Goal: Task Accomplishment & Management: Use online tool/utility

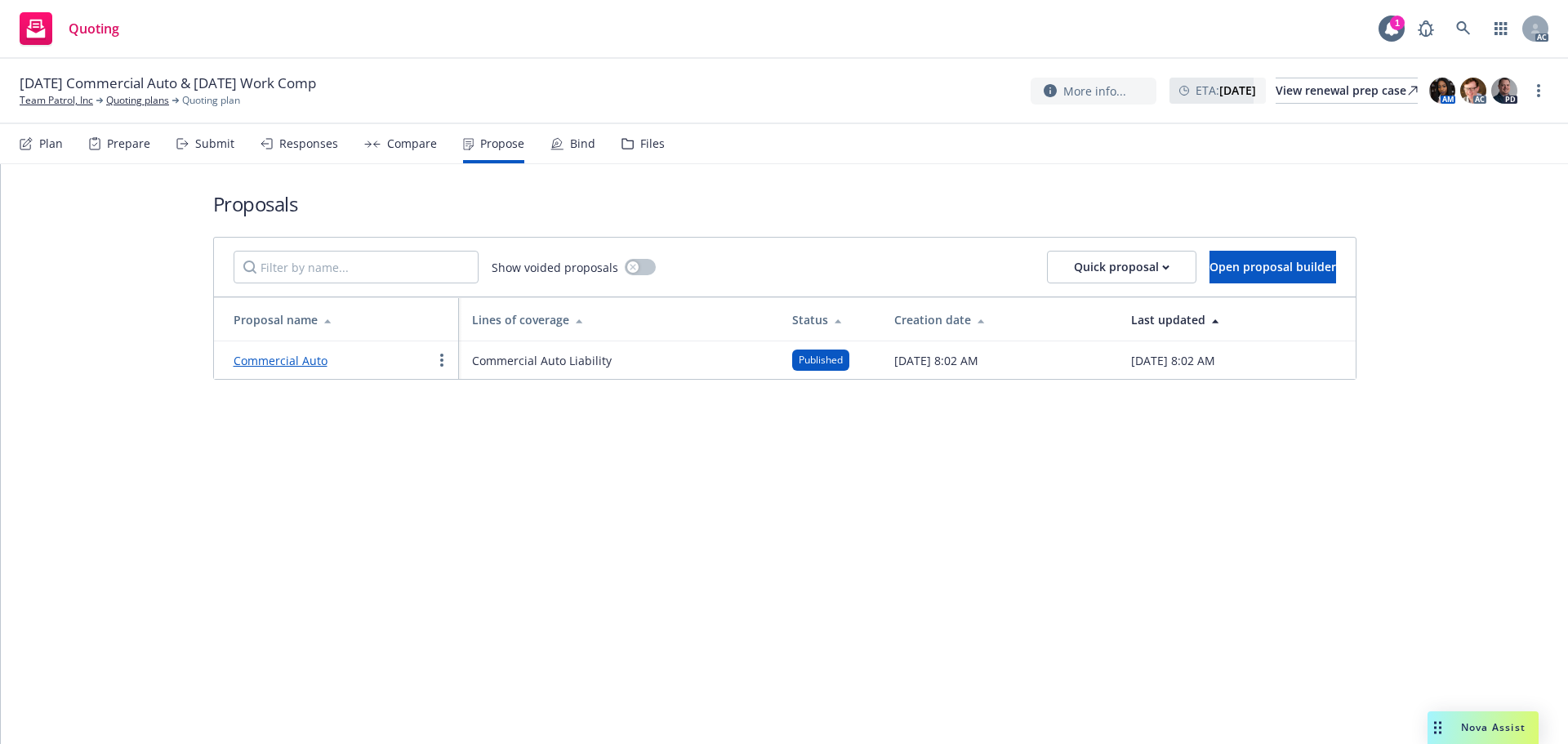
click at [313, 142] on div "Responses" at bounding box center [308, 144] width 59 height 13
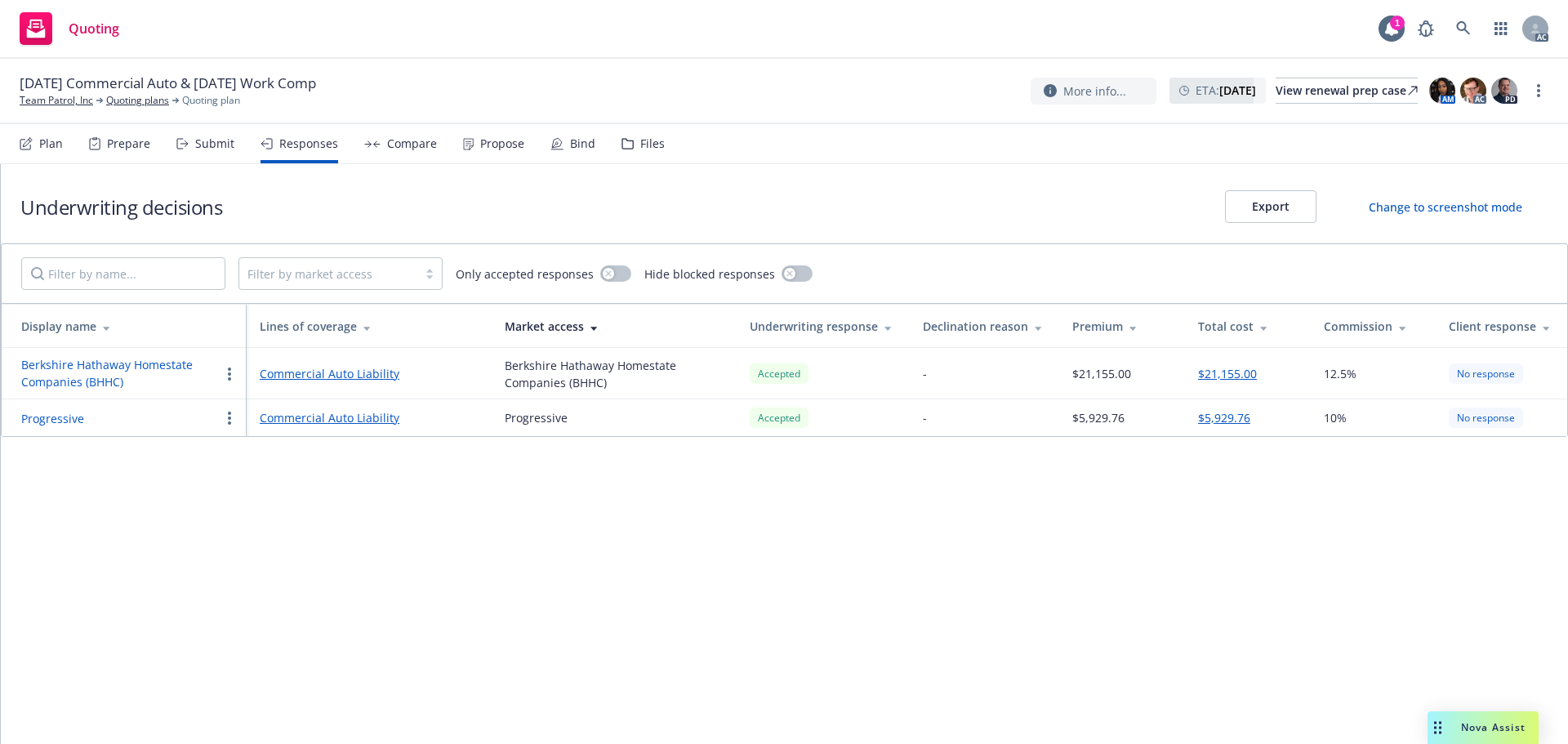
click at [490, 138] on div "Propose" at bounding box center [502, 144] width 44 height 13
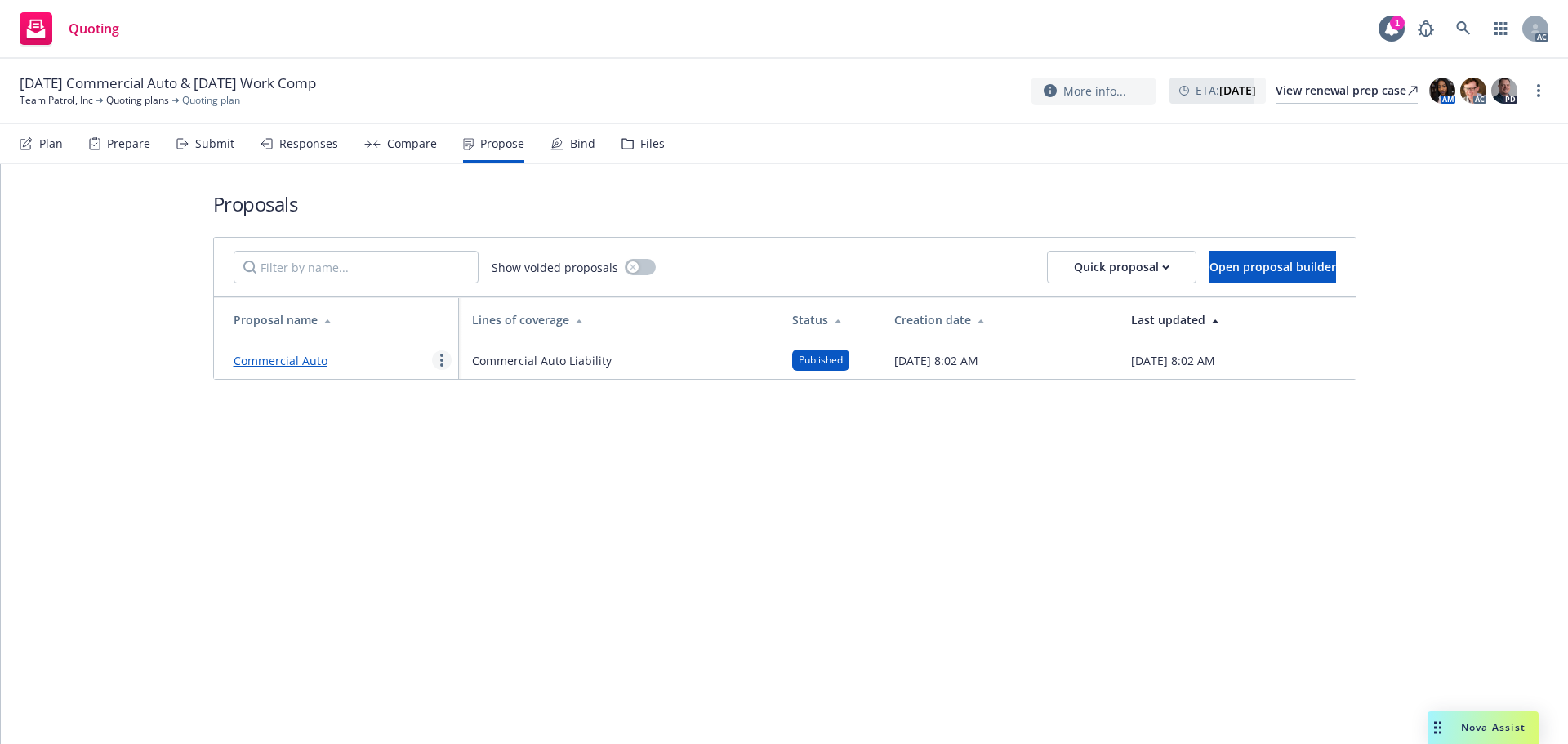
click at [434, 363] on link "more" at bounding box center [442, 360] width 20 height 20
click at [492, 533] on span "See client view" at bounding box center [493, 530] width 120 height 16
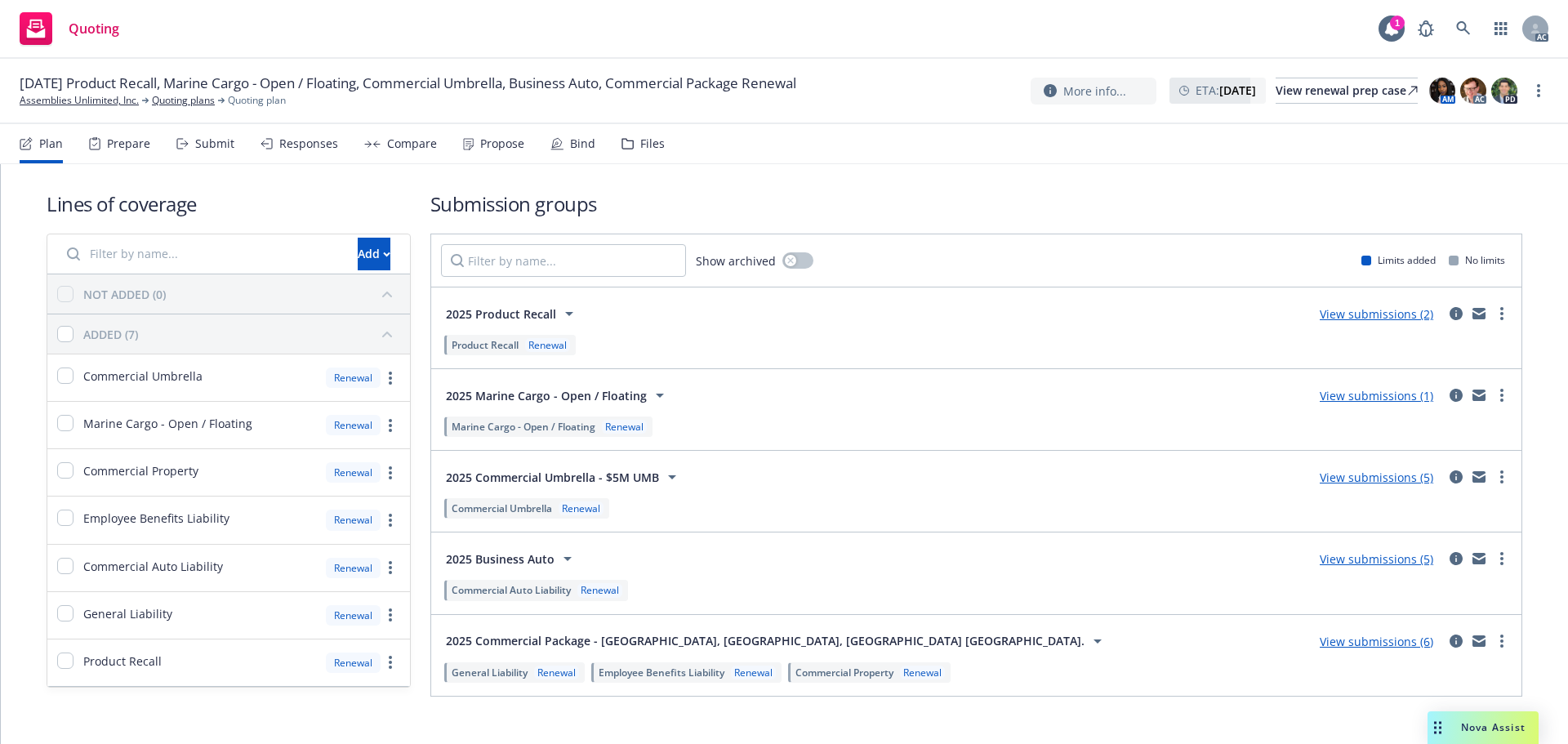
click at [494, 140] on div "Propose" at bounding box center [502, 144] width 44 height 13
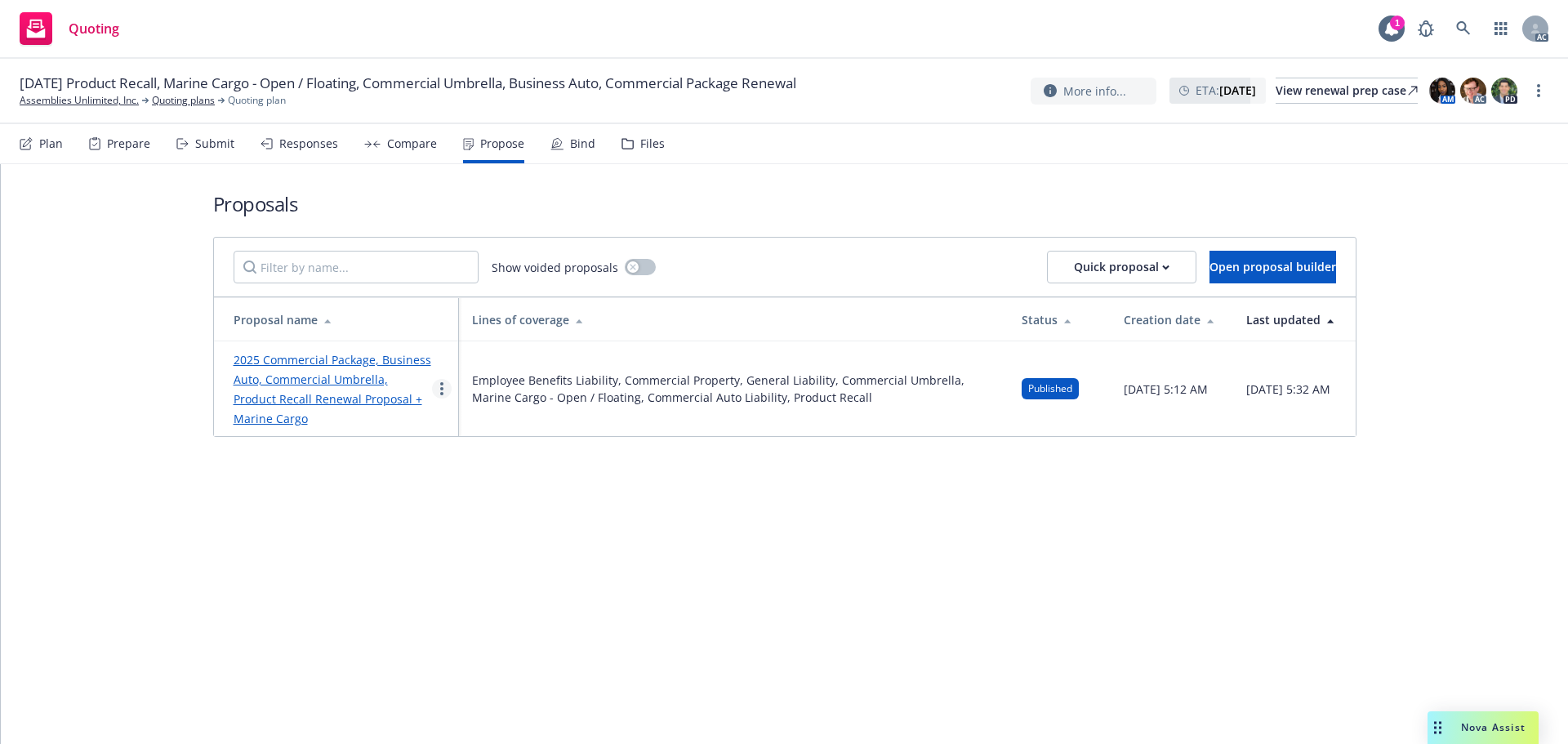
click at [445, 394] on link "more" at bounding box center [442, 388] width 20 height 20
click at [504, 562] on span "See client view" at bounding box center [493, 559] width 120 height 16
